Goal: Task Accomplishment & Management: Complete application form

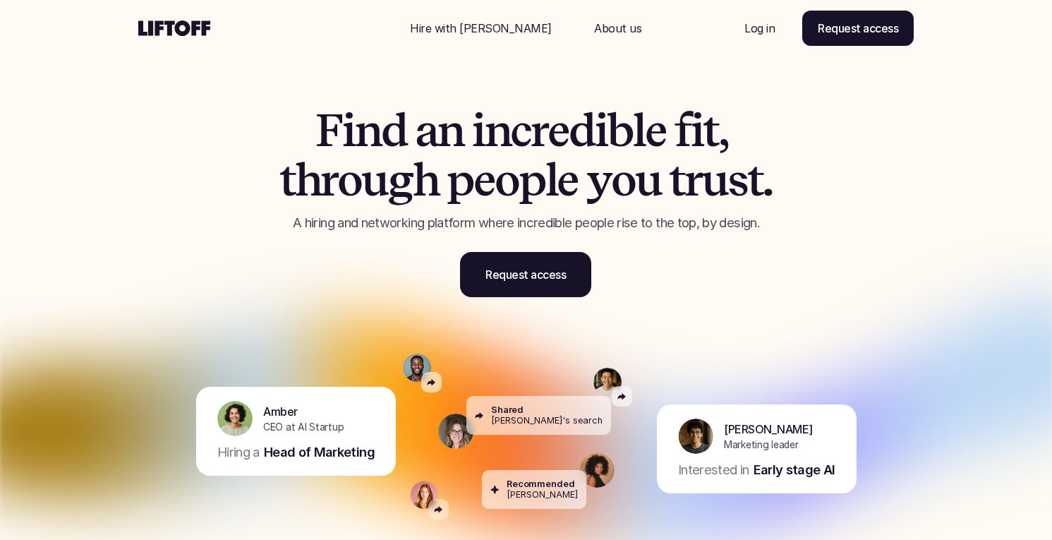
click at [761, 28] on p "Log in" at bounding box center [759, 28] width 30 height 17
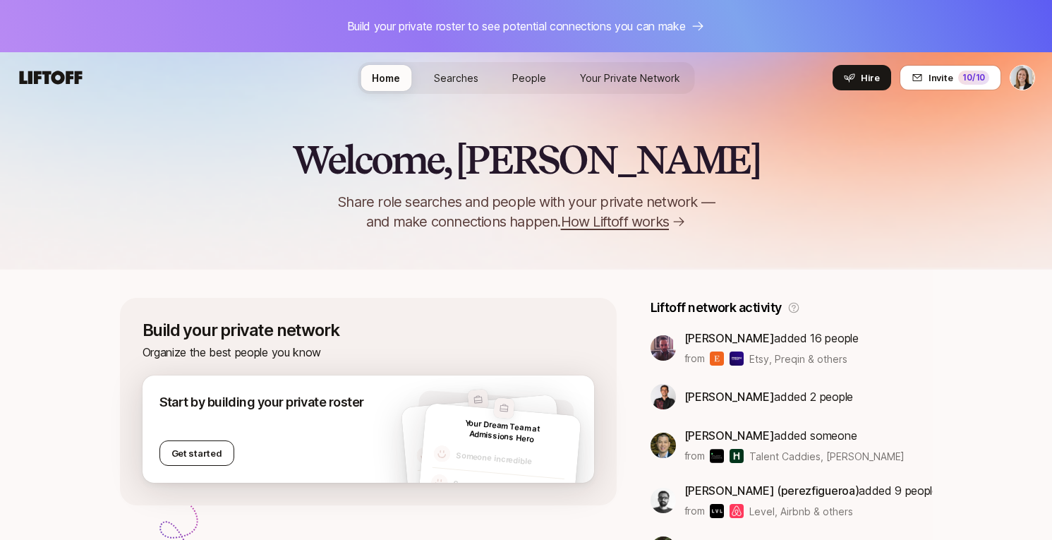
click at [199, 445] on button "Get started" at bounding box center [196, 452] width 75 height 25
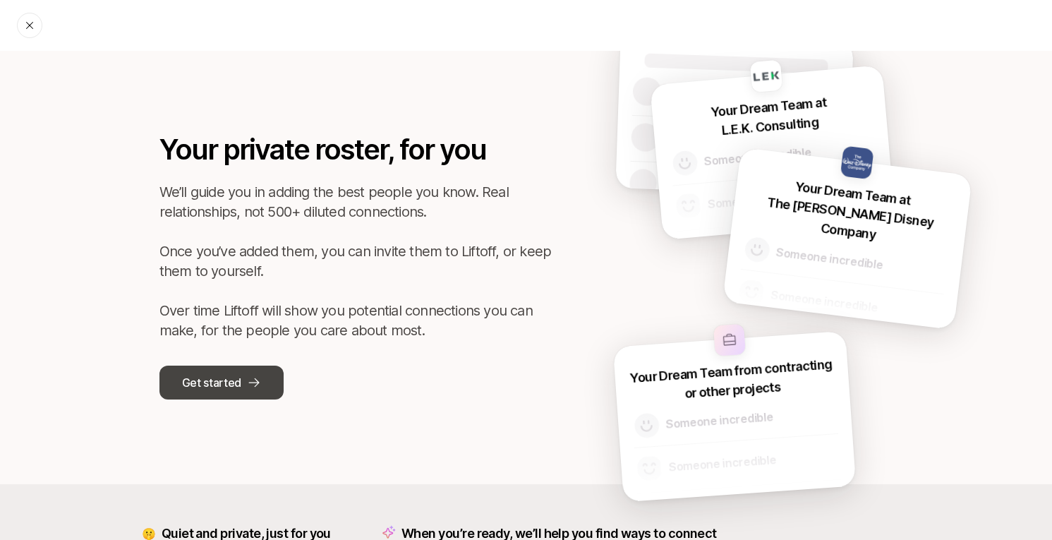
click at [220, 381] on p "Get started" at bounding box center [211, 382] width 59 height 18
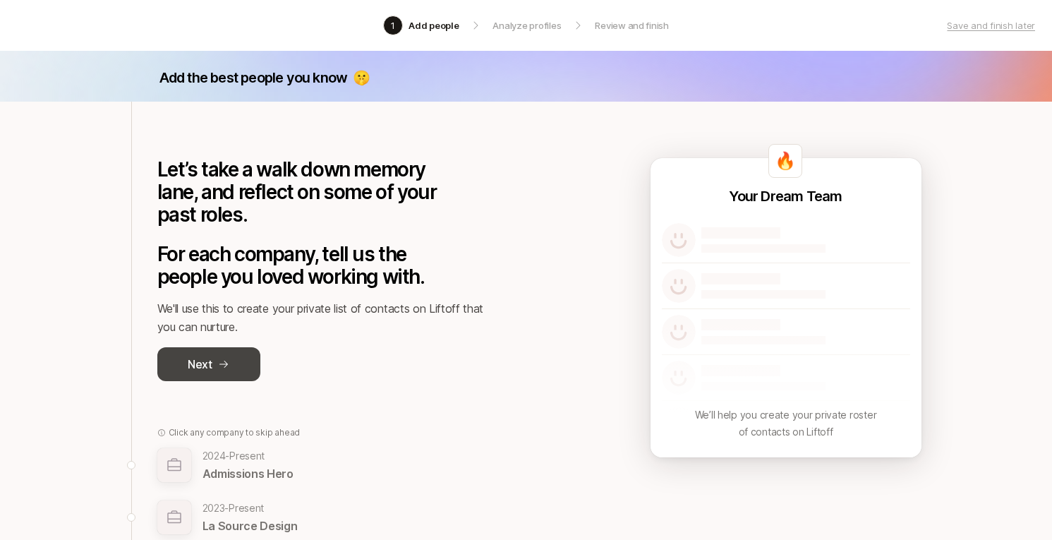
click at [243, 350] on button "Next" at bounding box center [208, 364] width 103 height 34
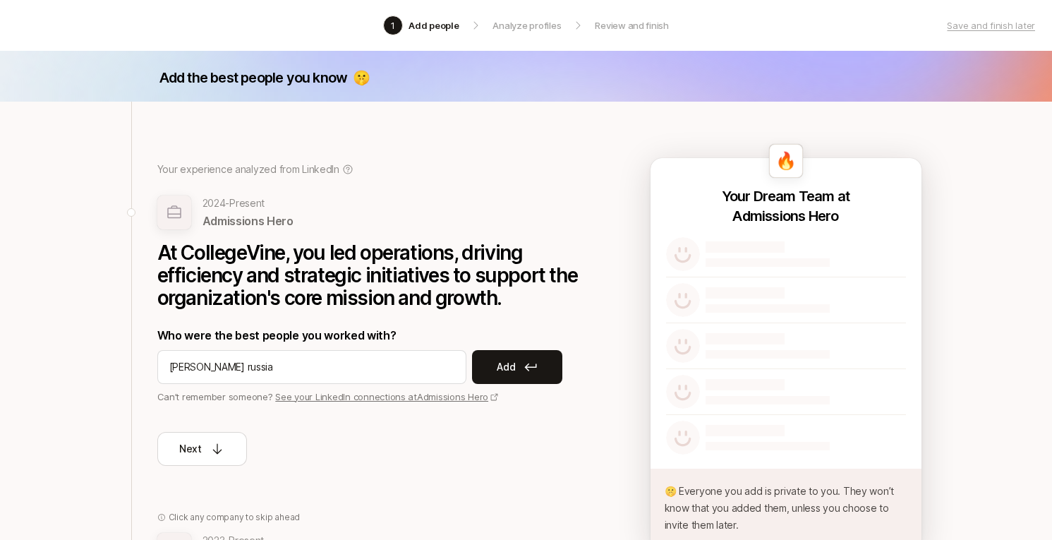
type input "[PERSON_NAME]"
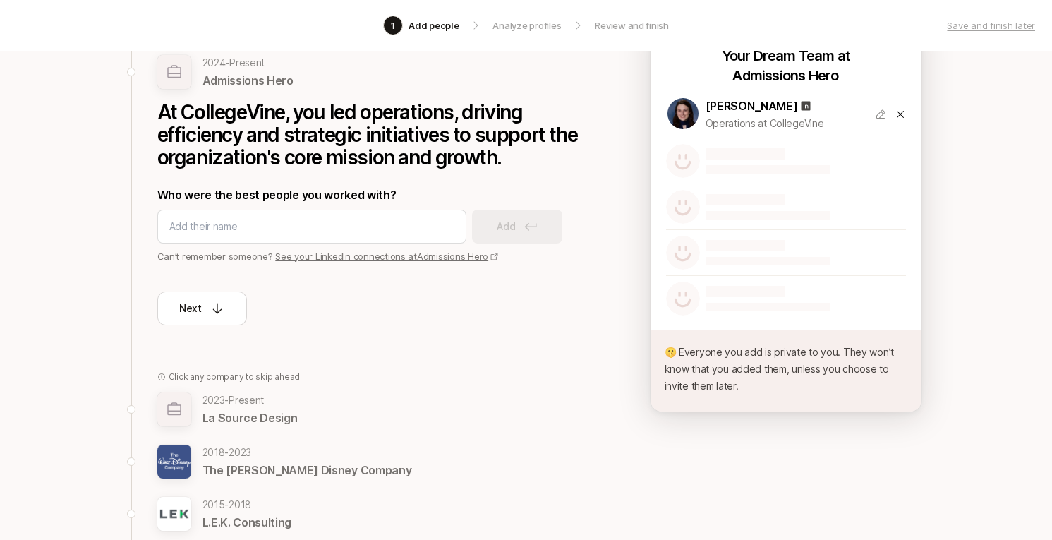
scroll to position [147, 0]
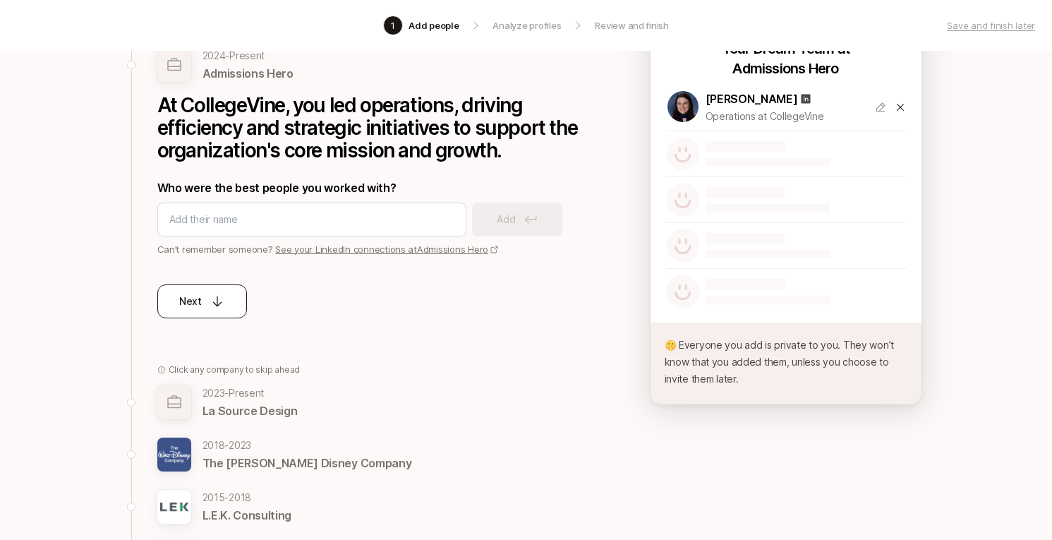
click at [214, 288] on button "Next" at bounding box center [202, 301] width 90 height 34
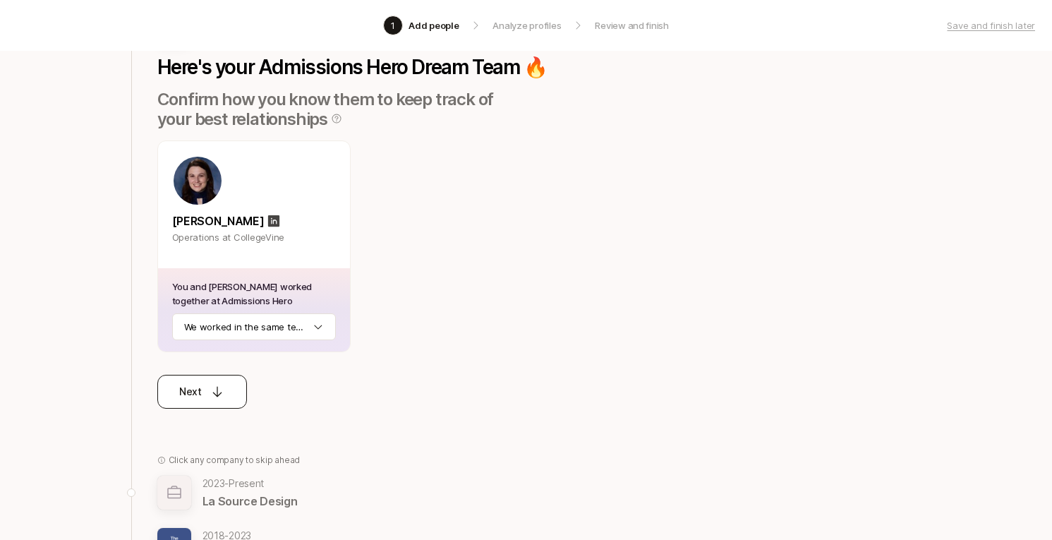
click at [210, 377] on button "Next" at bounding box center [202, 392] width 90 height 34
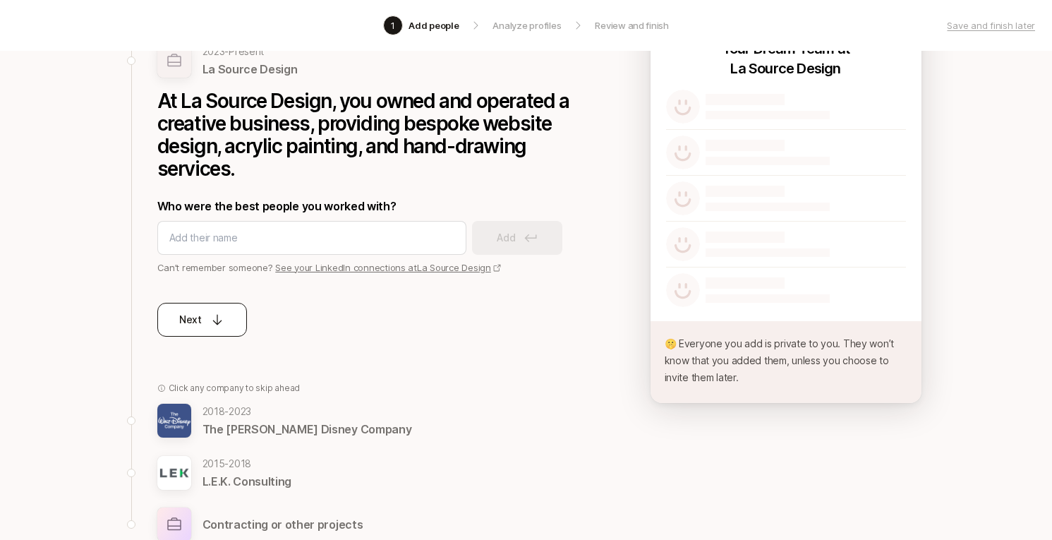
click at [200, 306] on button "Next" at bounding box center [202, 320] width 90 height 34
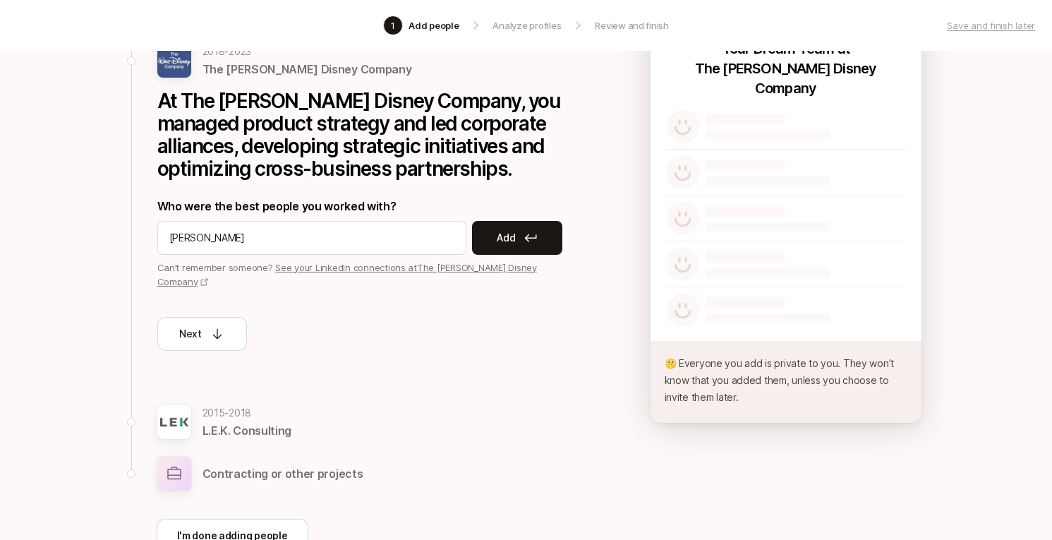
type input "[PERSON_NAME]"
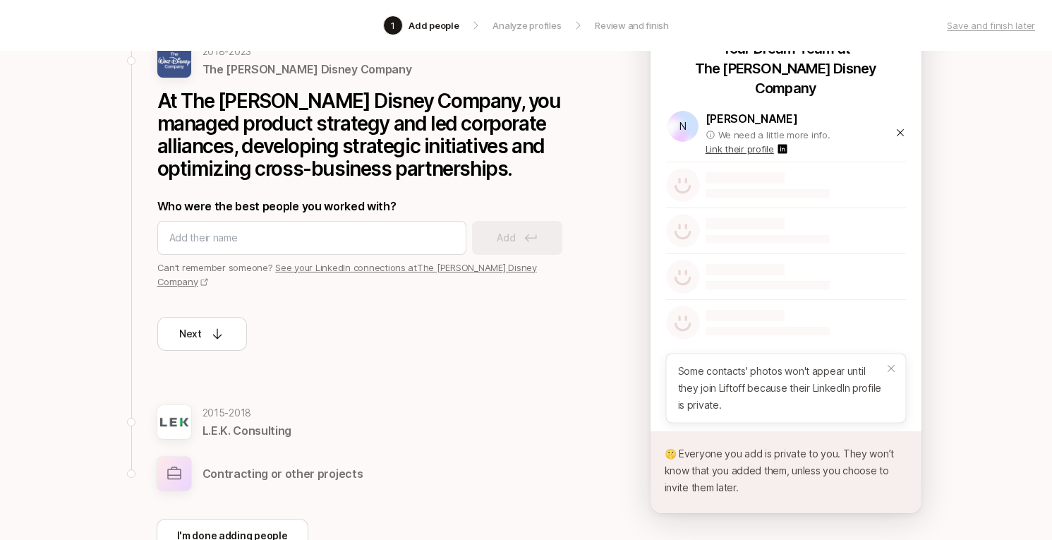
click at [763, 142] on p "Link their profile" at bounding box center [740, 149] width 68 height 14
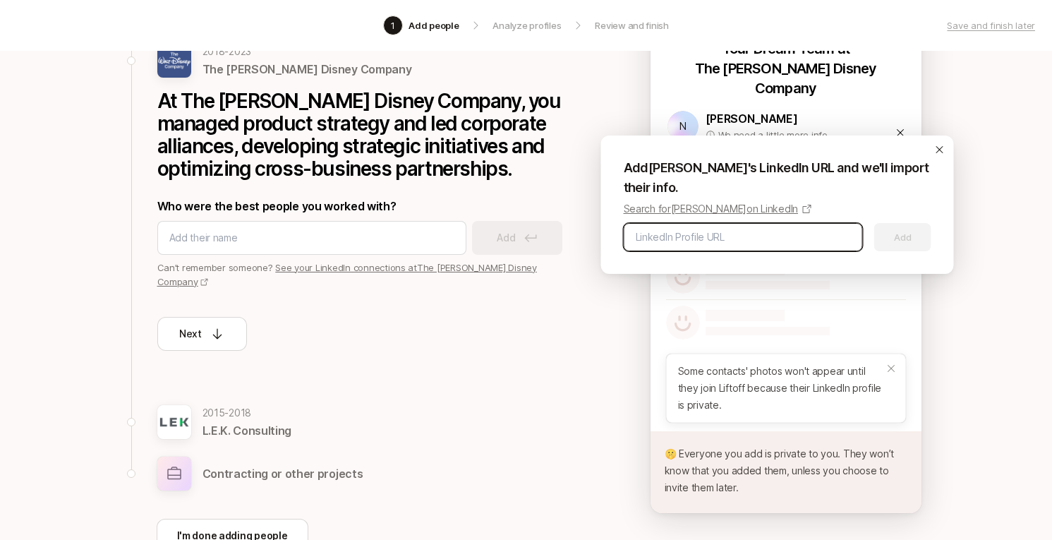
paste input "[URL][DOMAIN_NAME][PERSON_NAME]"
type input "[URL][DOMAIN_NAME][PERSON_NAME]"
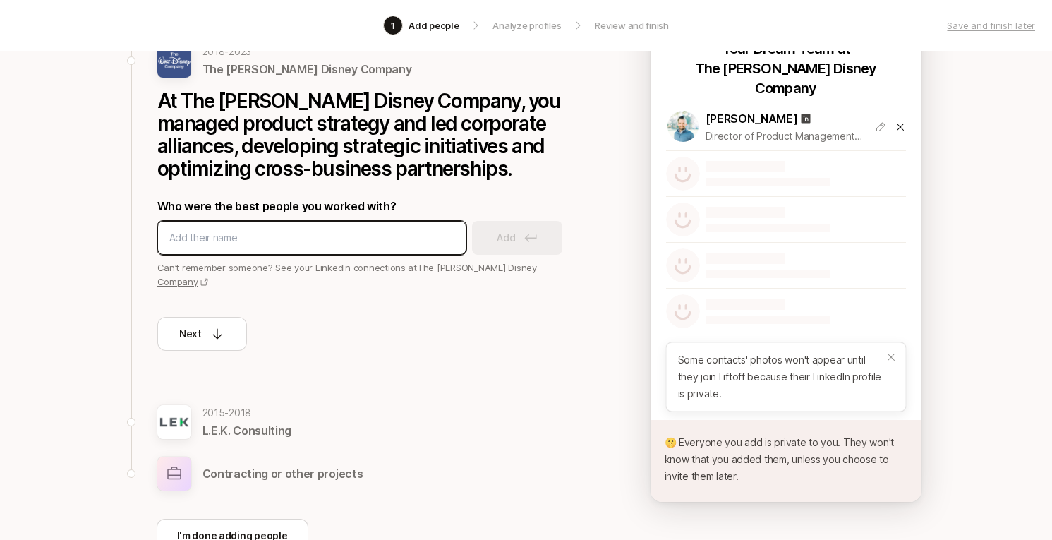
click at [255, 234] on input at bounding box center [311, 237] width 285 height 17
type input "[PERSON_NAME]"
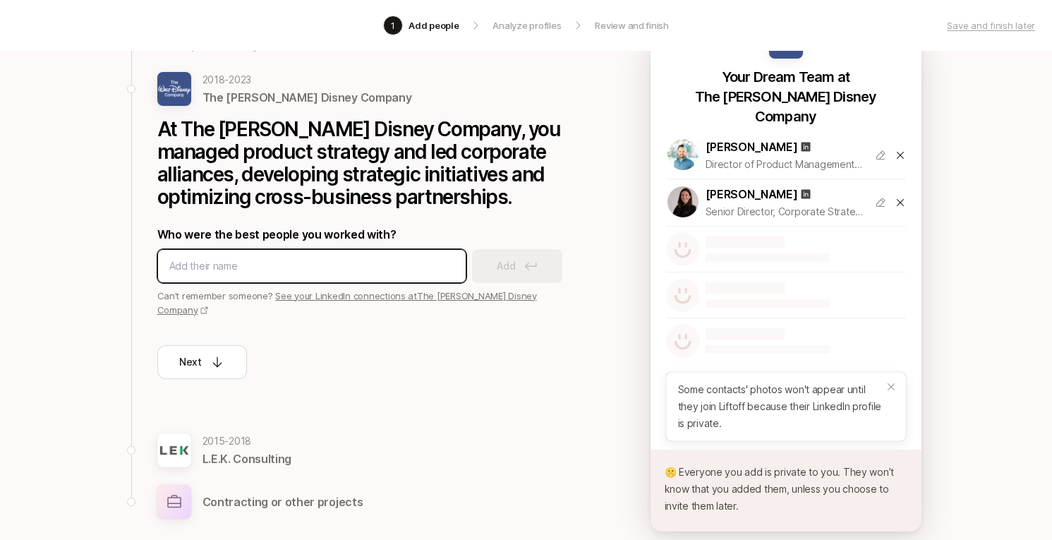
scroll to position [107, 0]
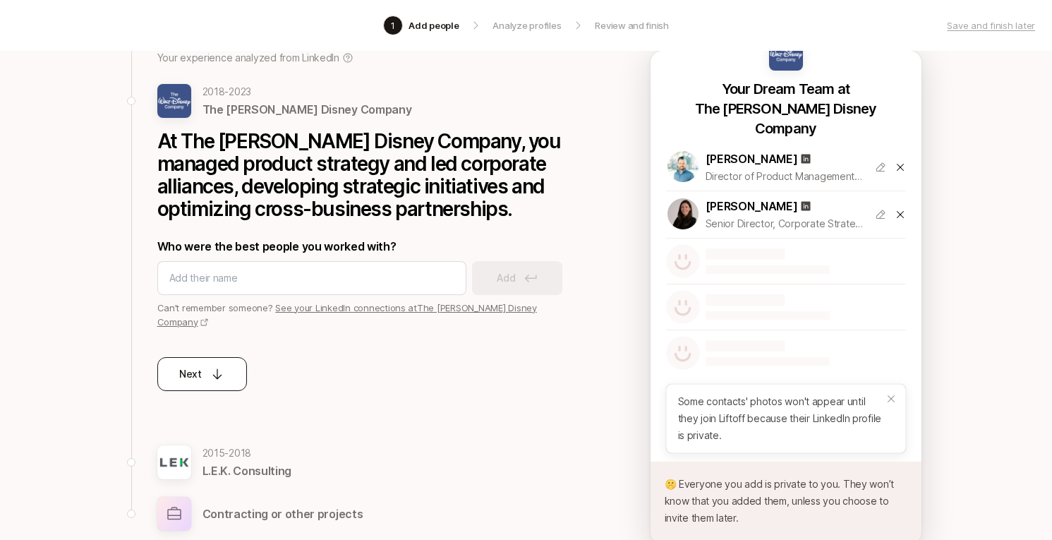
click at [212, 367] on icon at bounding box center [217, 374] width 14 height 14
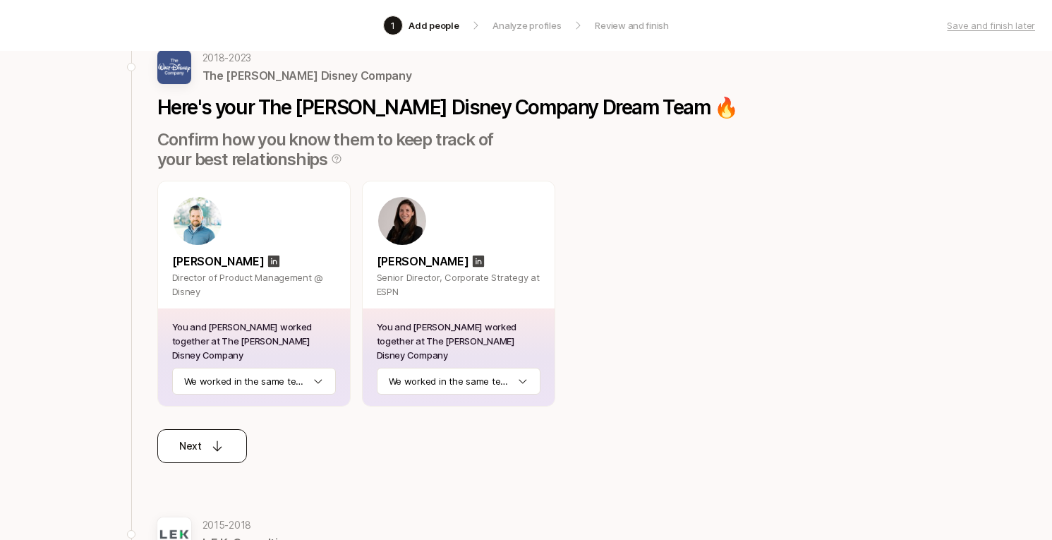
click at [184, 440] on button "Next" at bounding box center [202, 446] width 90 height 34
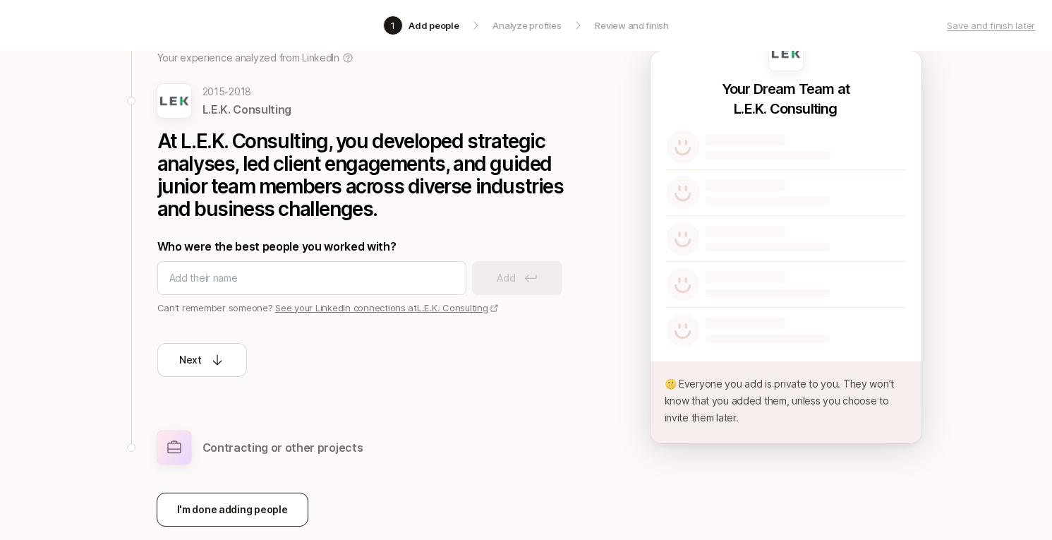
click at [225, 492] on button "I'm done adding people" at bounding box center [233, 509] width 152 height 34
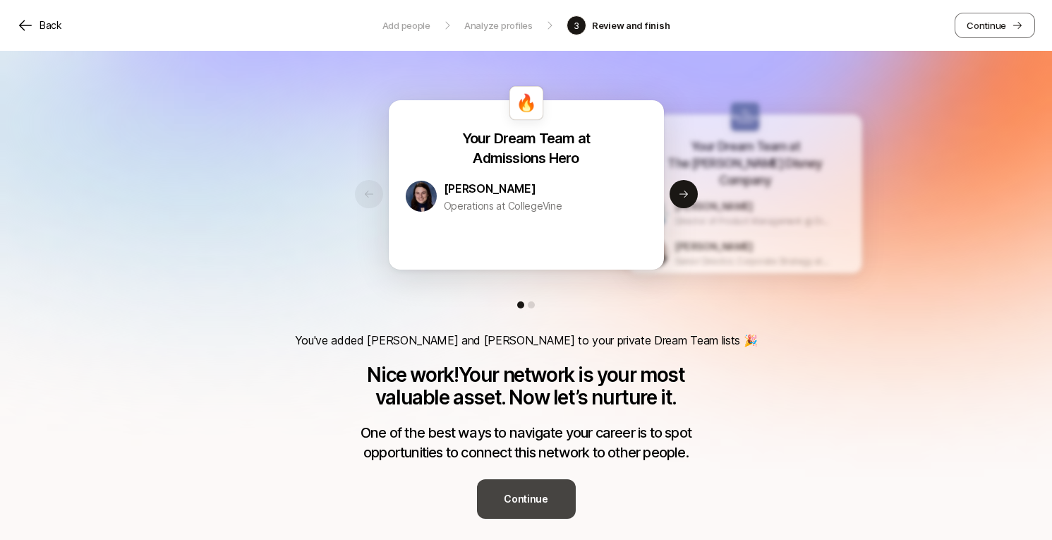
click at [534, 490] on p "Continue" at bounding box center [526, 498] width 44 height 17
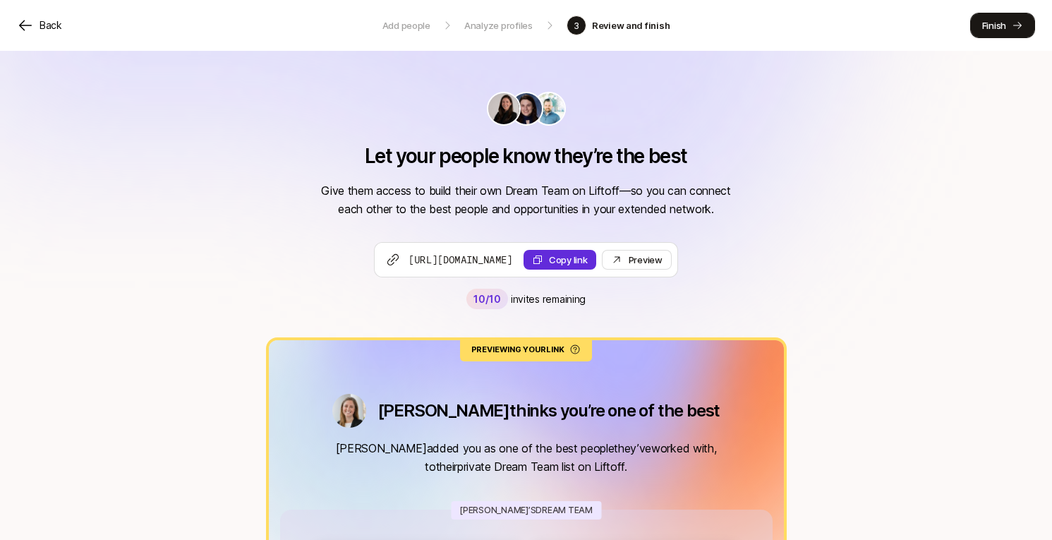
click at [997, 32] on p "Finish" at bounding box center [994, 25] width 24 height 14
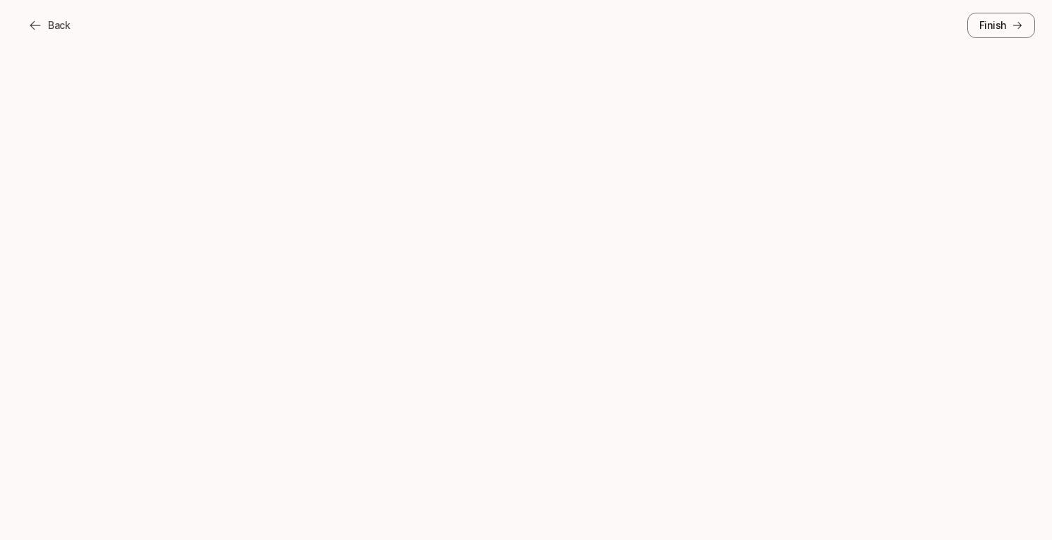
click at [62, 79] on div "Let your people know they’re the best Give them access to build their own Dream…" at bounding box center [526, 429] width 1052 height 857
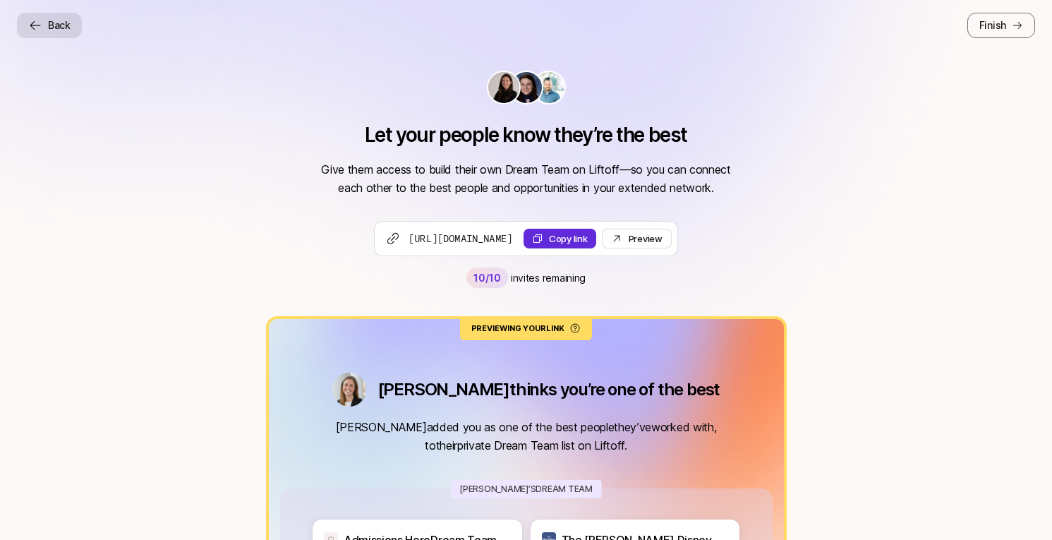
click at [44, 28] on button "Back" at bounding box center [49, 25] width 65 height 25
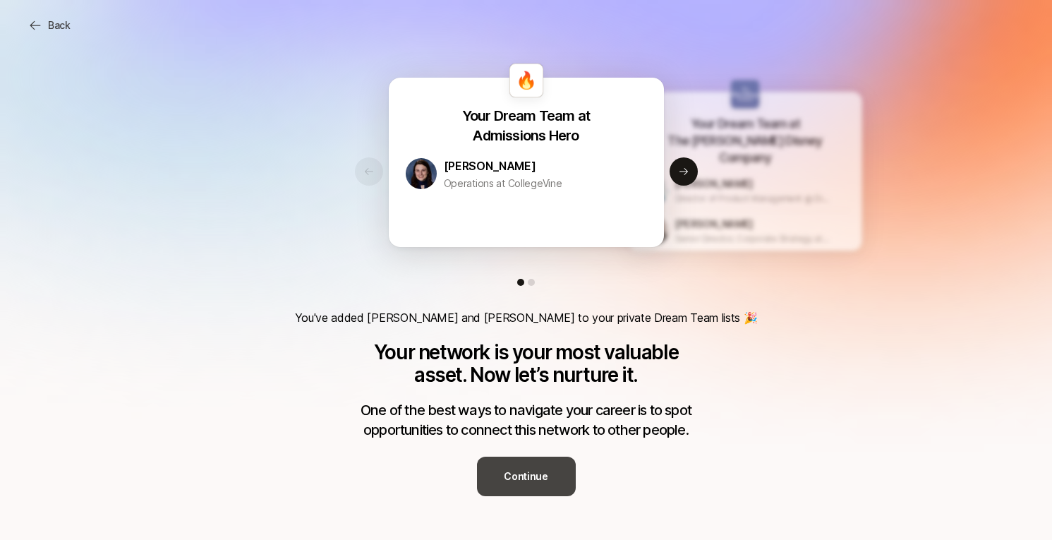
click at [546, 463] on button "Continue" at bounding box center [526, 476] width 99 height 40
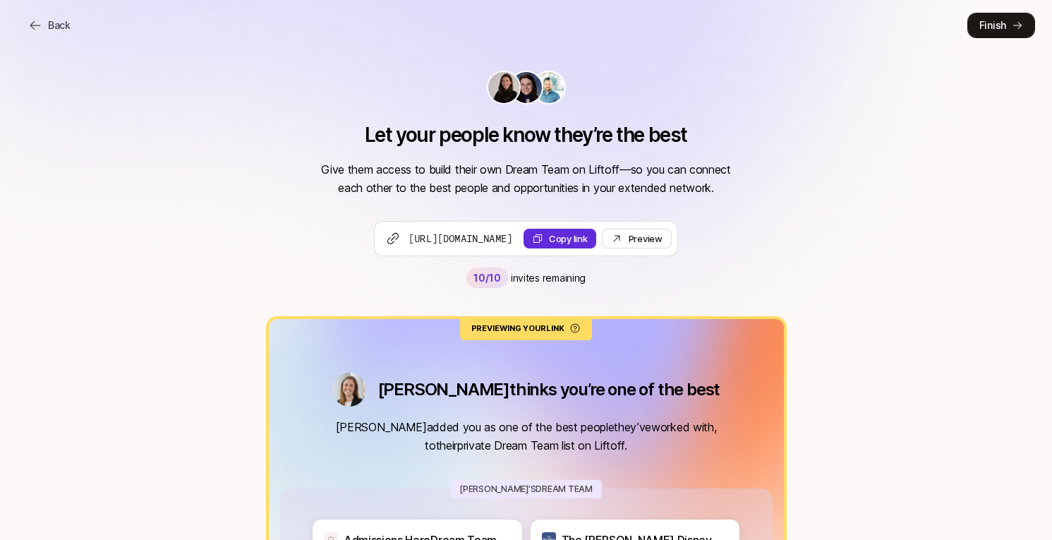
click at [1029, 21] on button "Finish" at bounding box center [1001, 25] width 68 height 25
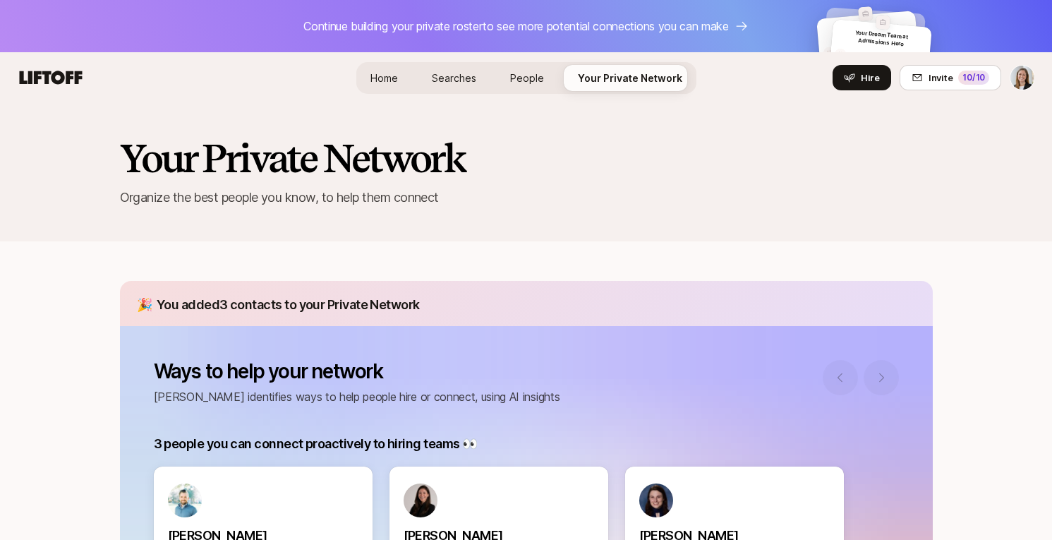
click at [42, 82] on icon at bounding box center [51, 78] width 68 height 20
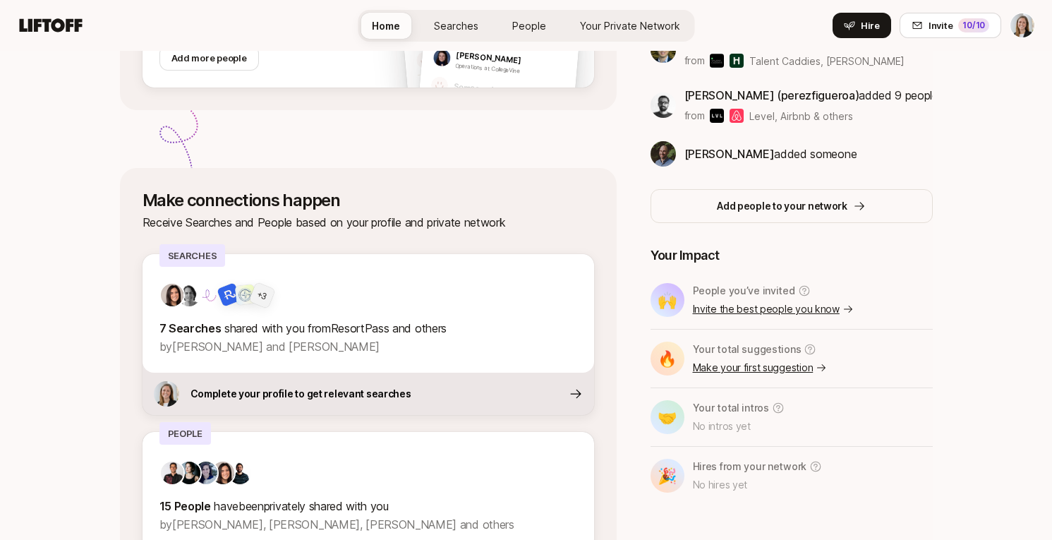
scroll to position [485, 0]
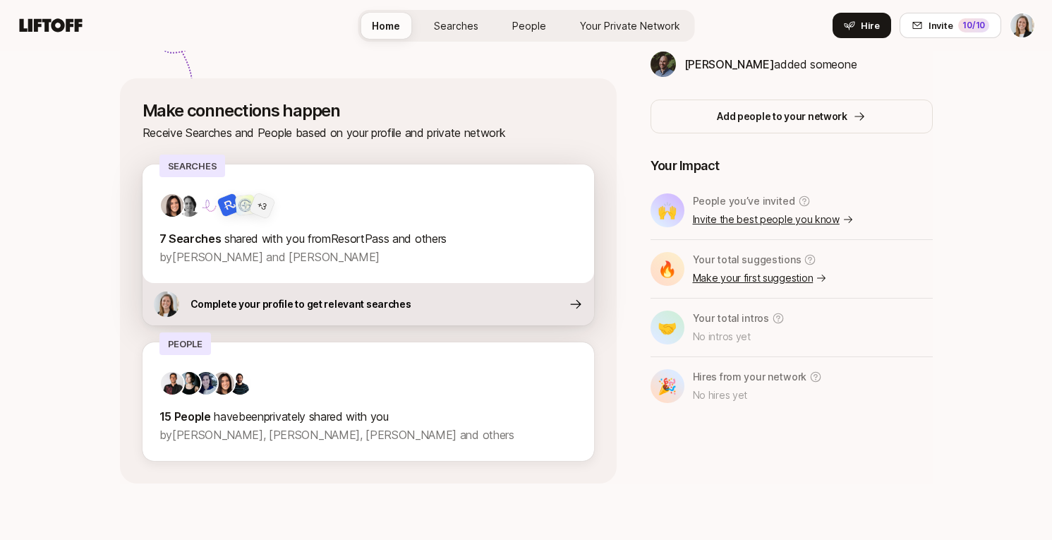
click at [312, 236] on span "shared with you from ResortPass and others" at bounding box center [335, 238] width 222 height 14
